Goal: Information Seeking & Learning: Learn about a topic

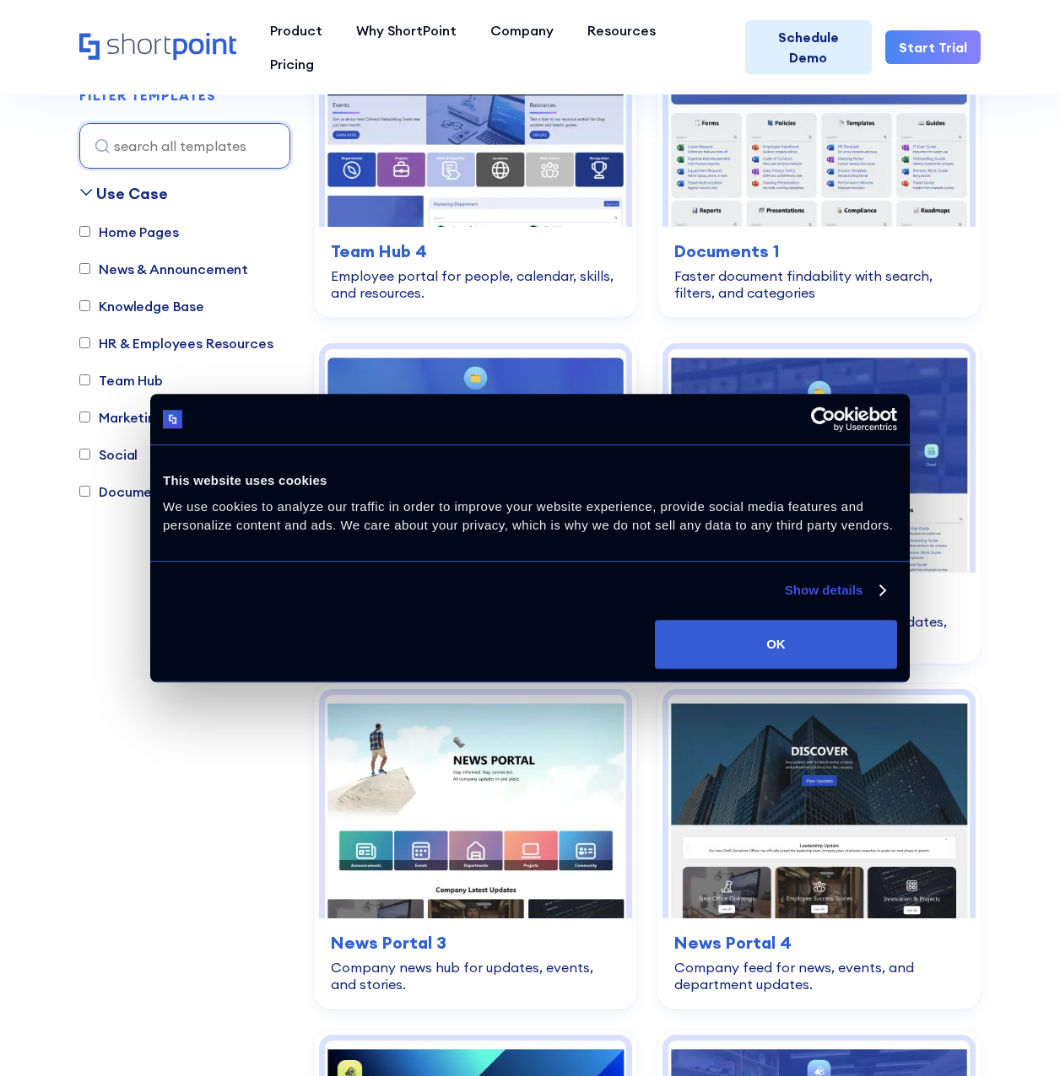
scroll to position [1125, 0]
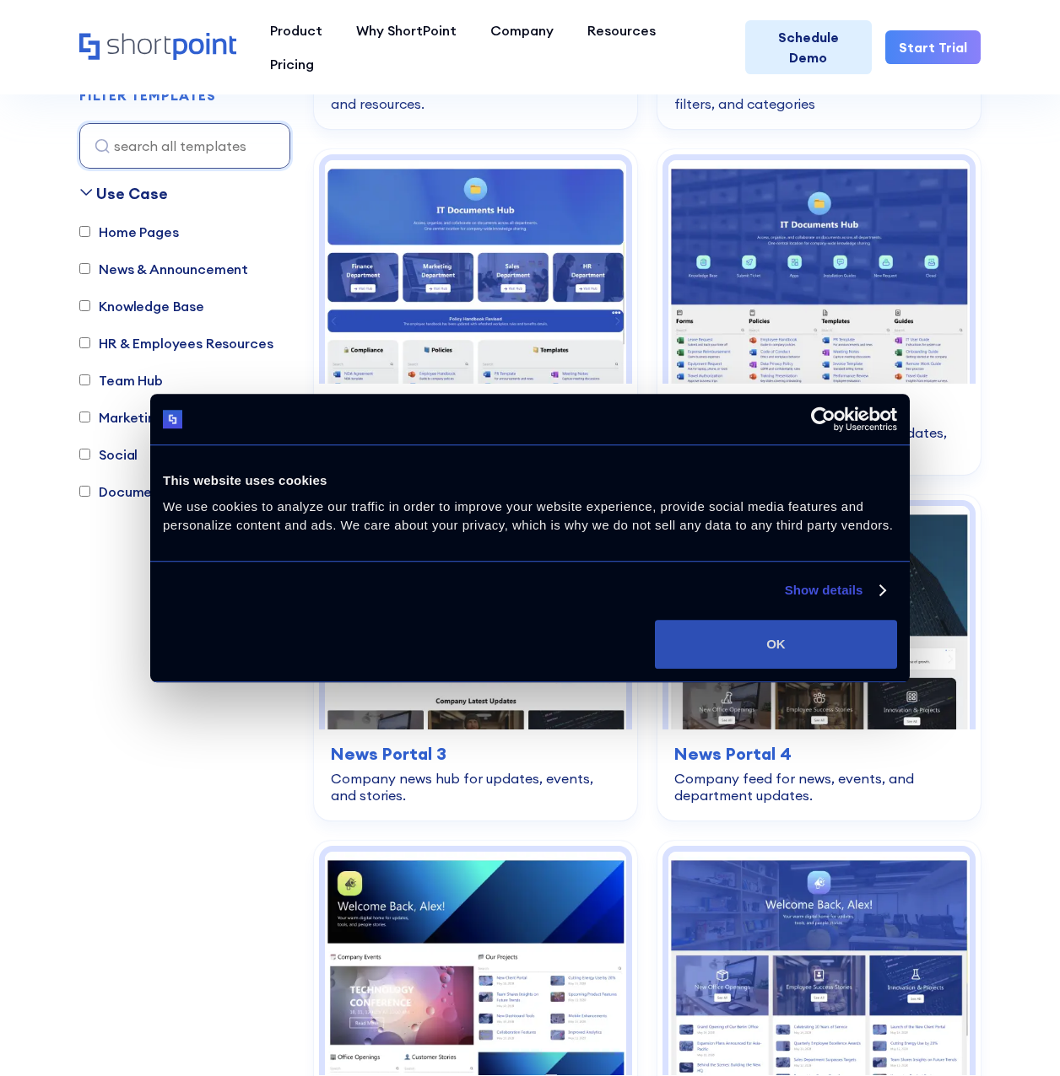
click at [790, 639] on button "OK" at bounding box center [776, 644] width 242 height 49
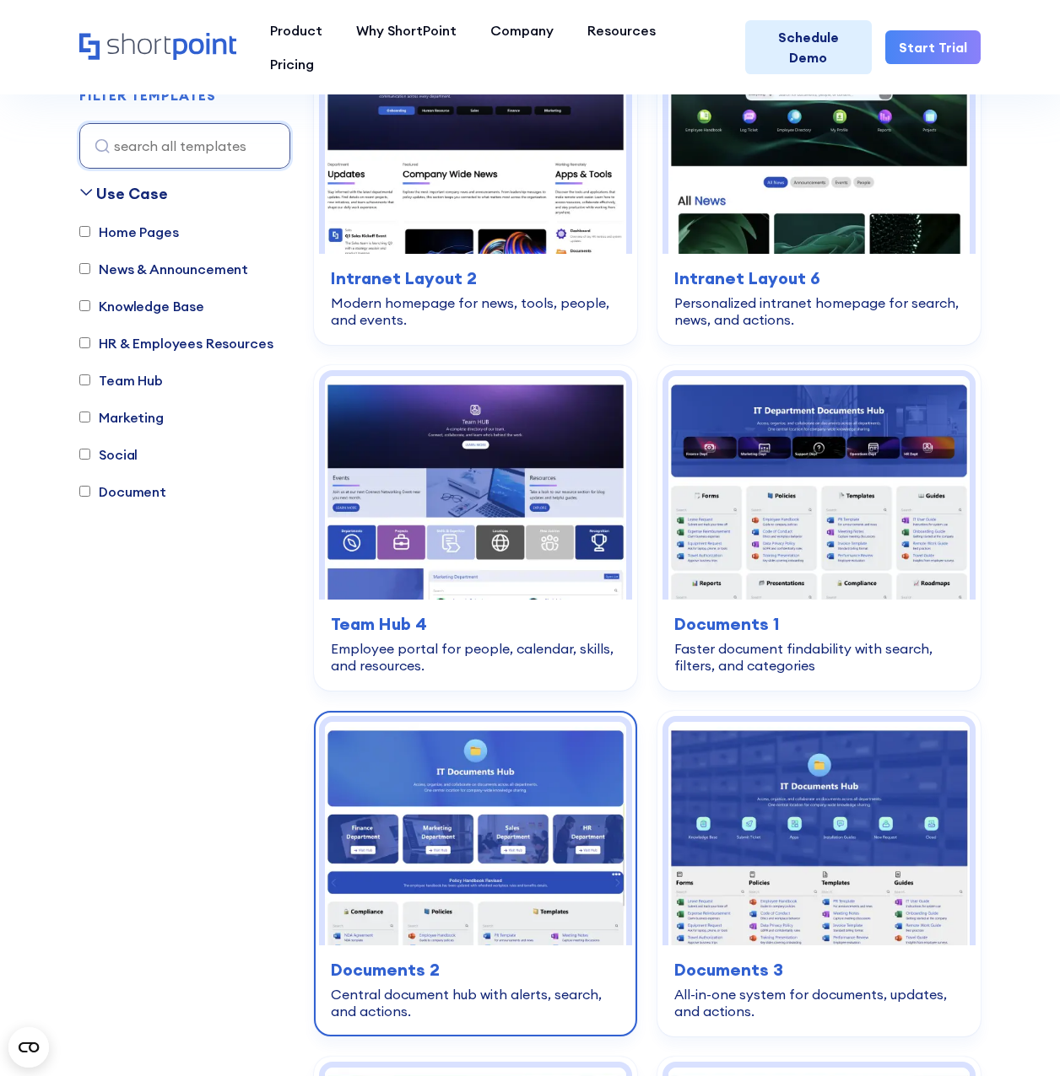
scroll to position [844, 0]
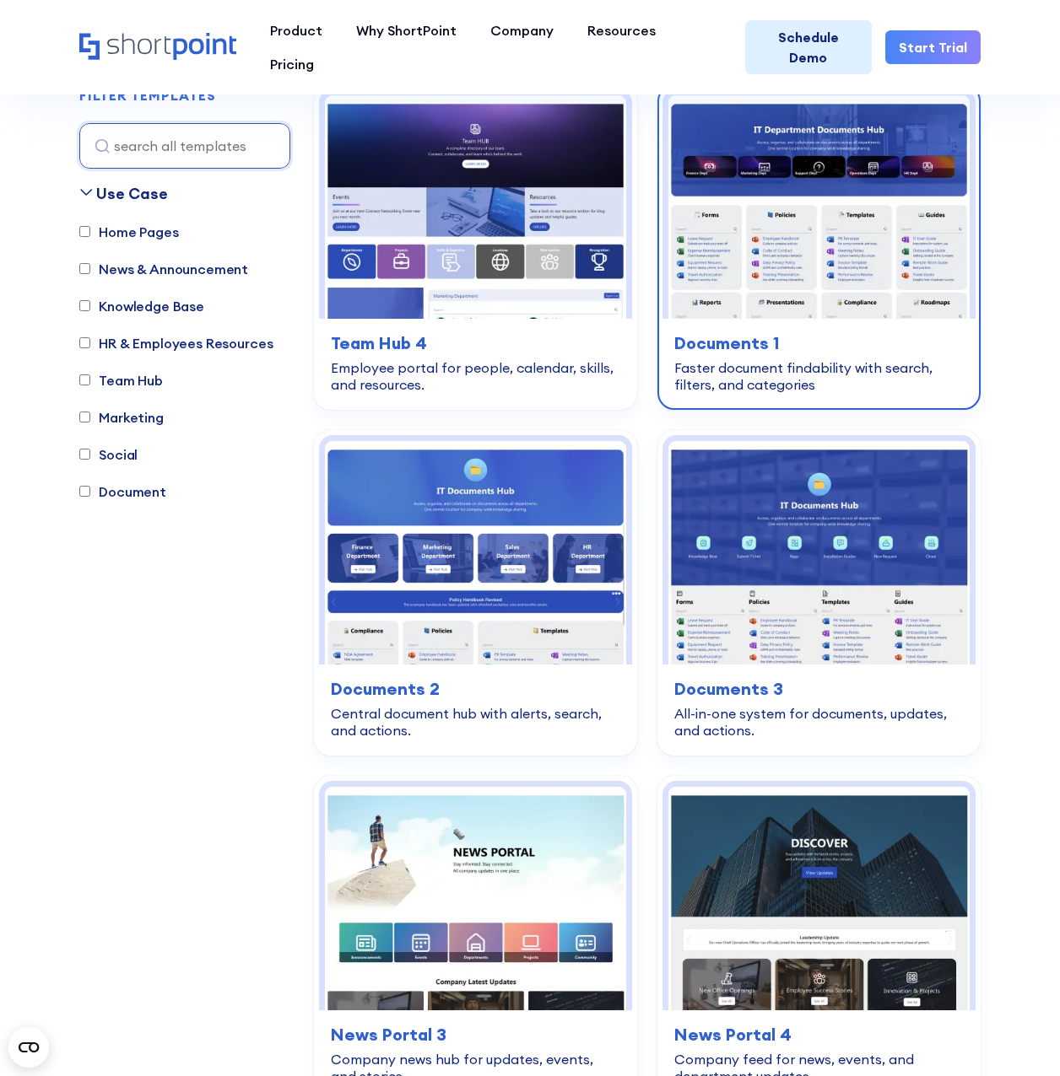
click at [823, 267] on img at bounding box center [818, 207] width 301 height 224
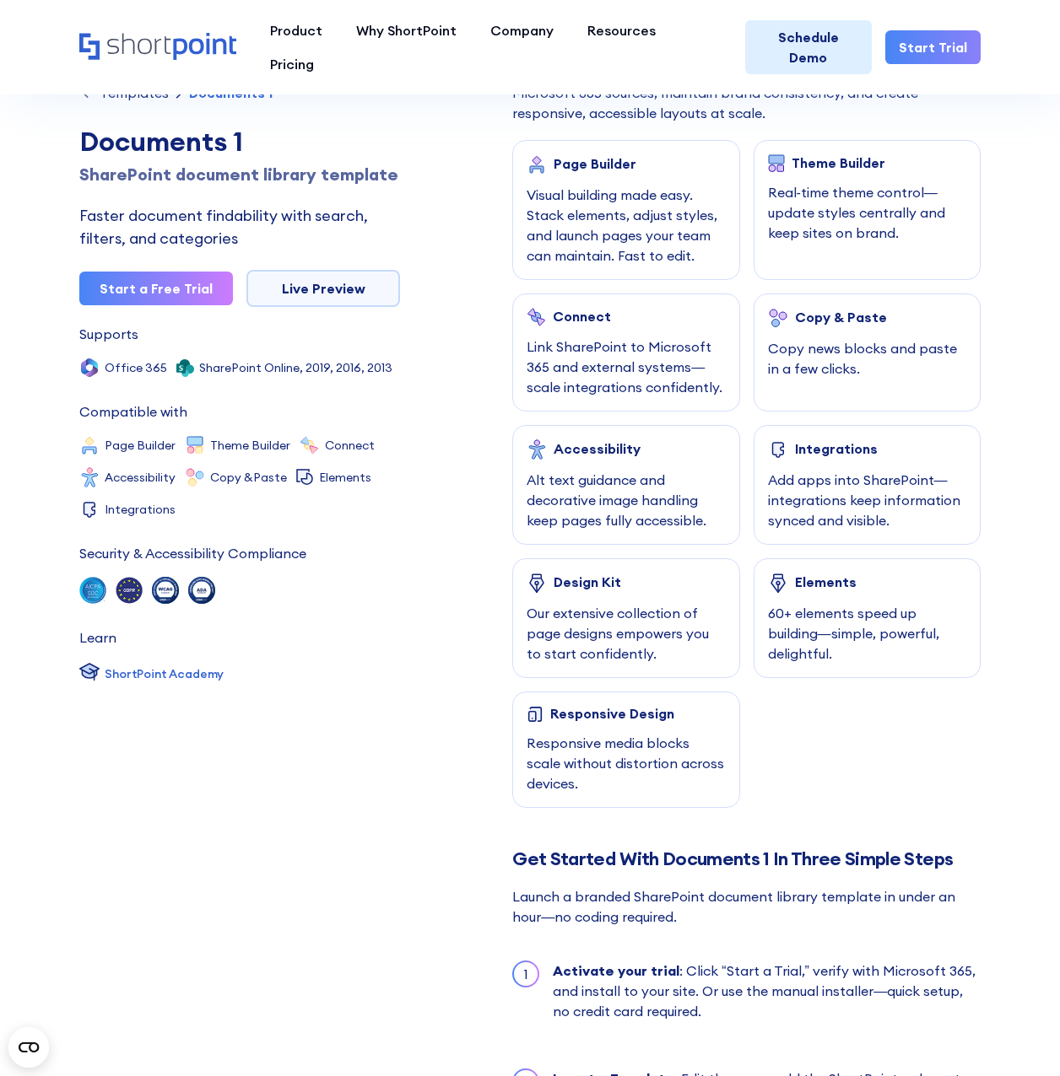
scroll to position [844, 0]
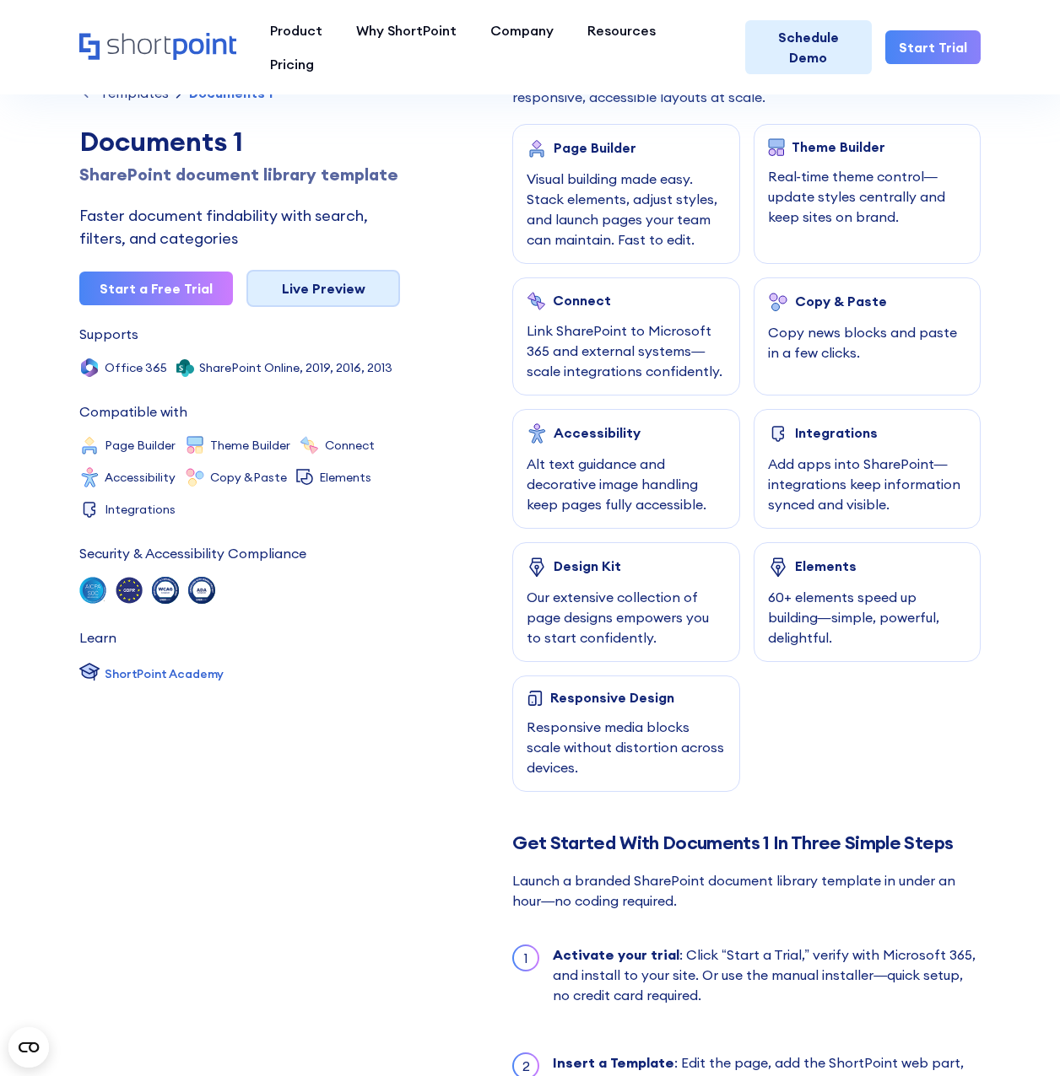
click at [320, 276] on link "Live Preview" at bounding box center [323, 288] width 154 height 37
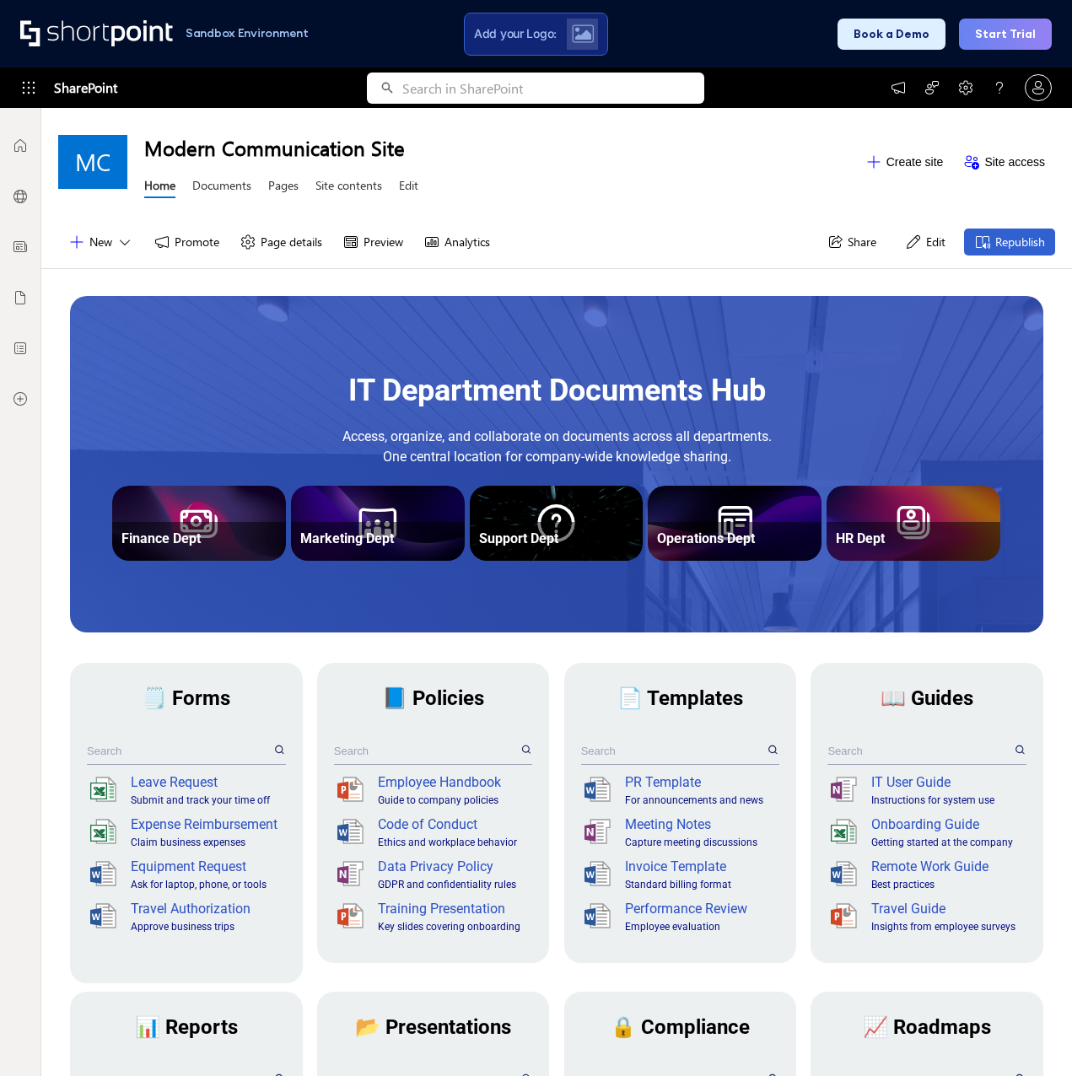
click at [299, 389] on div "IT Department Documents Hub" at bounding box center [556, 391] width 879 height 46
click at [925, 244] on button "Edit" at bounding box center [925, 242] width 61 height 27
click at [230, 195] on link "Documents" at bounding box center [221, 187] width 59 height 21
click at [240, 185] on link "Documents" at bounding box center [221, 187] width 59 height 21
